Goal: Navigation & Orientation: Understand site structure

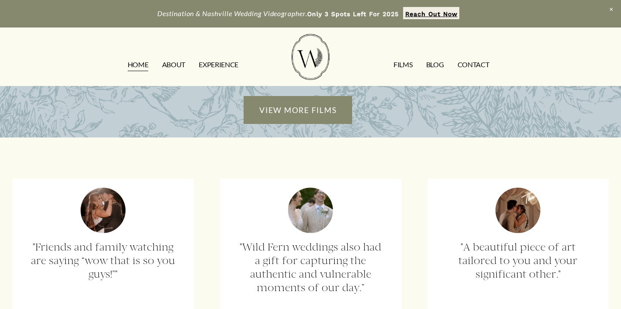
scroll to position [2103, 0]
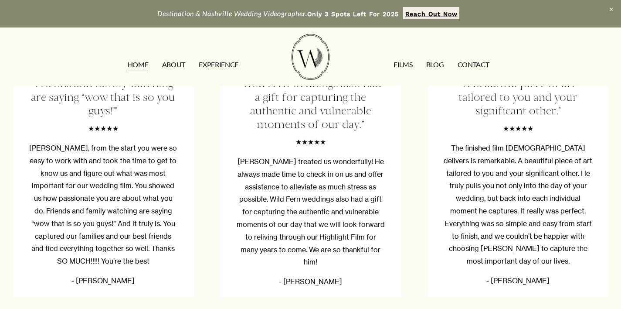
click at [169, 64] on link "ABOUT" at bounding box center [173, 65] width 23 height 14
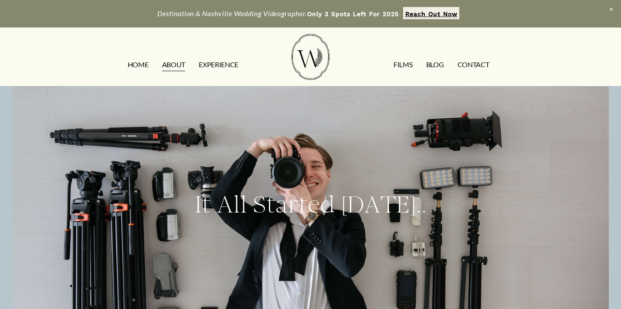
drag, startPoint x: 0, startPoint y: 0, endPoint x: 171, endPoint y: 64, distance: 182.5
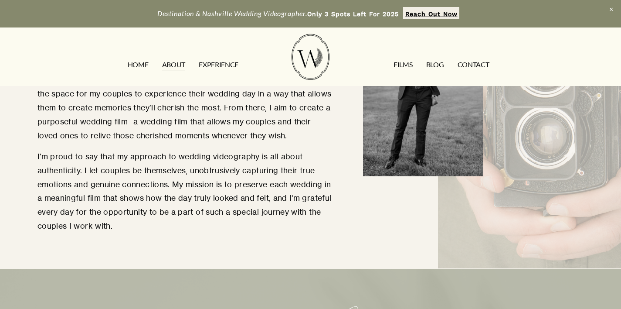
scroll to position [867, 0]
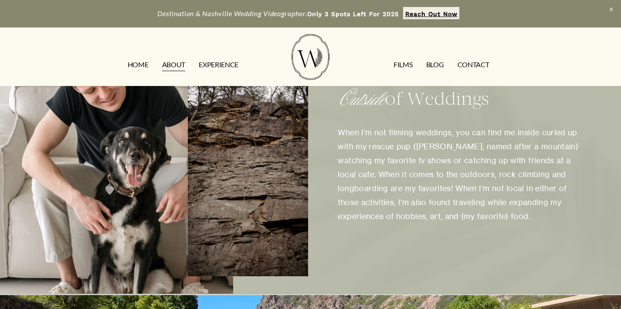
click at [219, 65] on link "EXPERIENCE" at bounding box center [219, 65] width 40 height 14
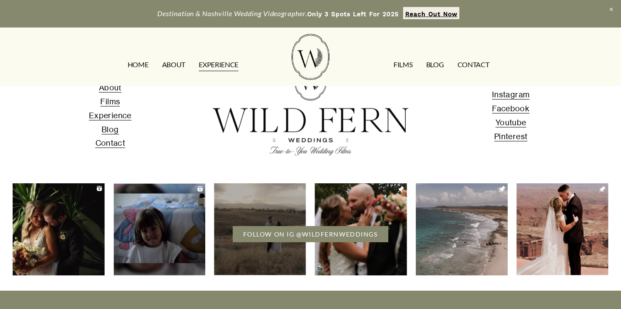
scroll to position [1803, 0]
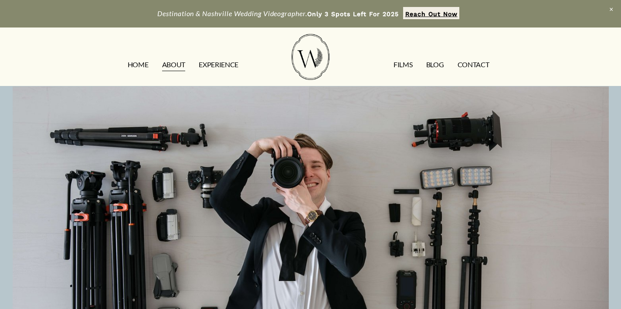
scroll to position [892, 0]
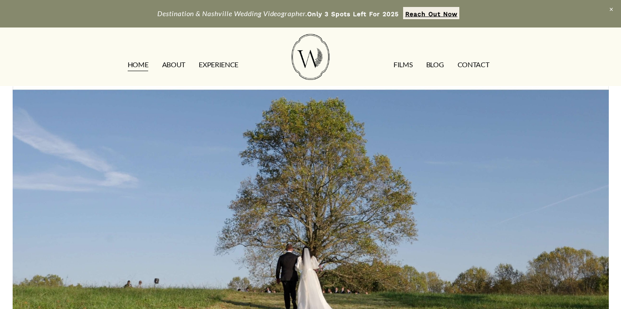
scroll to position [2128, 0]
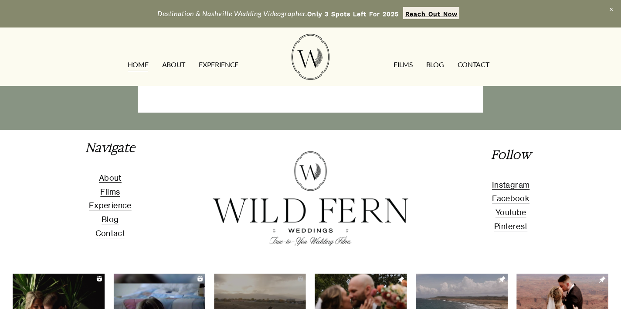
scroll to position [3039, 0]
